Goal: Check status: Check status

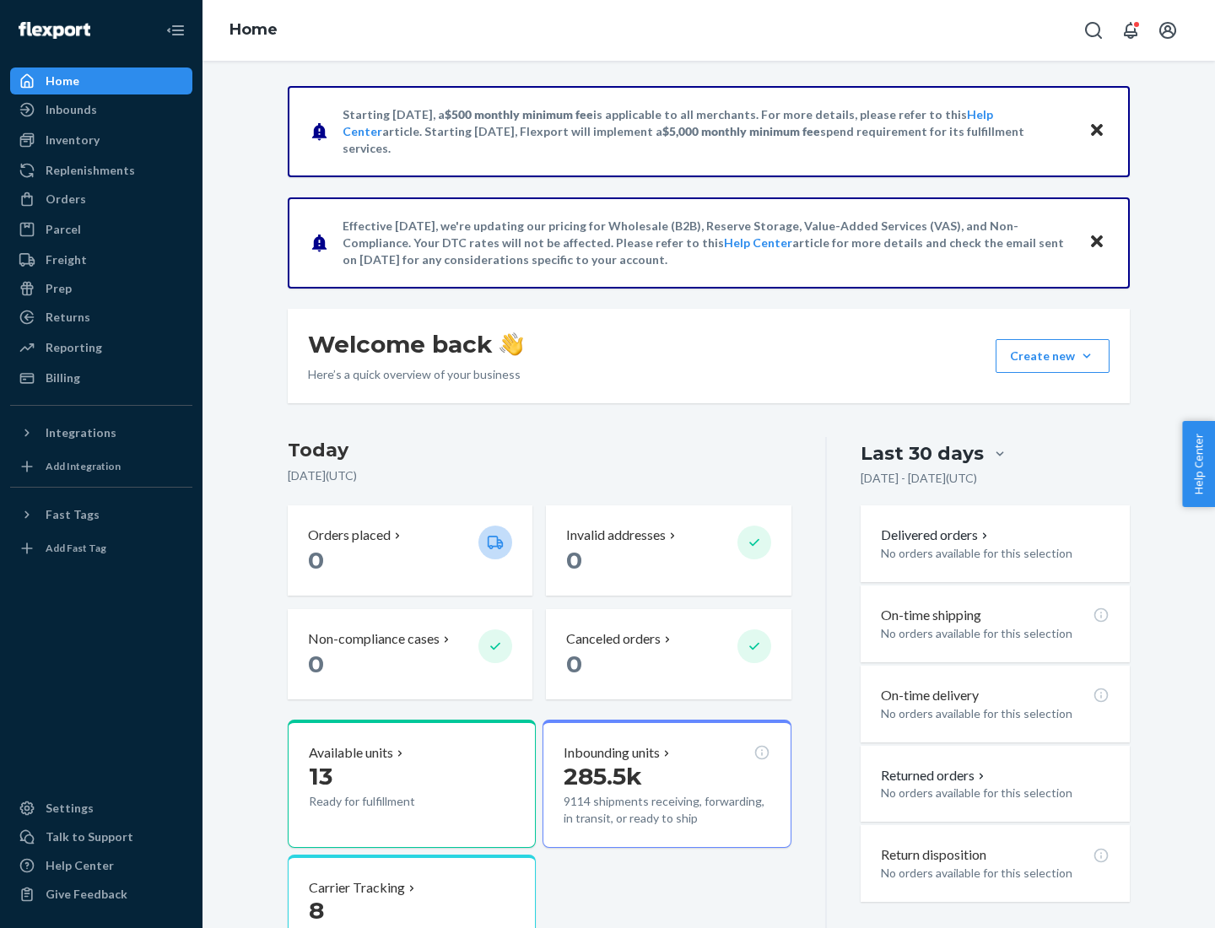
click at [1087, 356] on button "Create new Create new inbound Create new order Create new product" at bounding box center [1053, 356] width 114 height 34
click at [101, 229] on div "Parcel" at bounding box center [101, 230] width 179 height 24
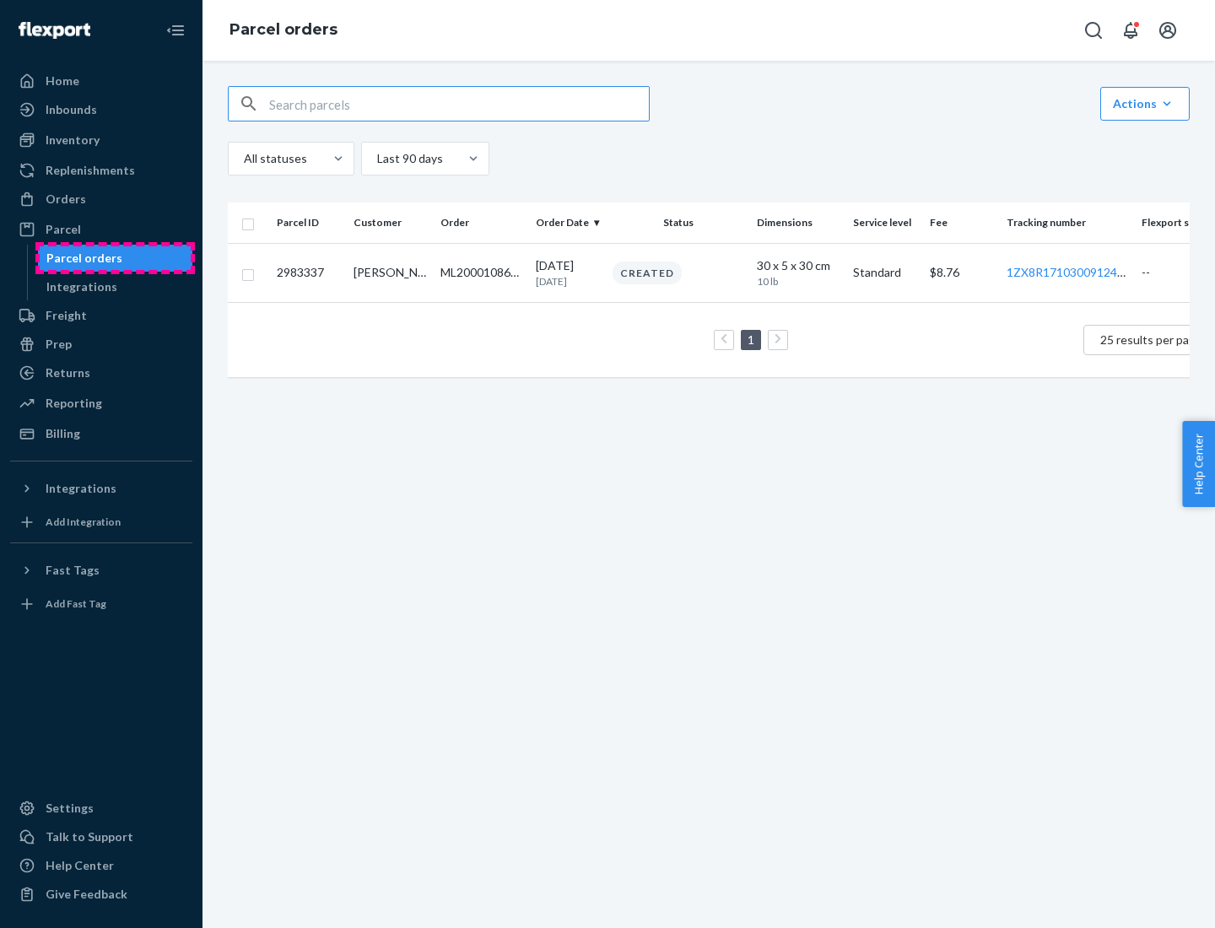
click at [115, 258] on div "Parcel orders" at bounding box center [84, 258] width 76 height 17
type input "2983337"
